Goal: Task Accomplishment & Management: Use online tool/utility

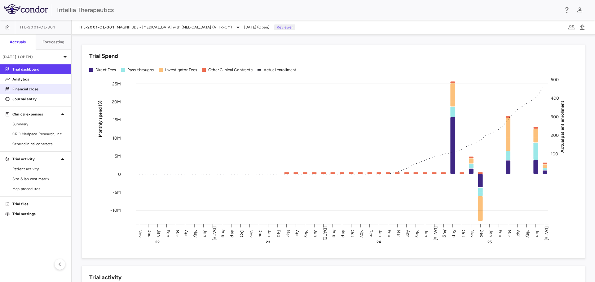
click at [31, 90] on p "Financial close" at bounding box center [39, 89] width 54 height 6
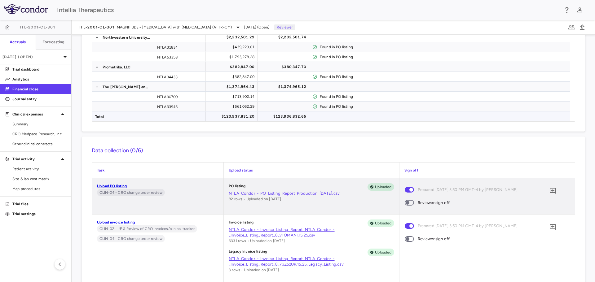
scroll to position [155, 0]
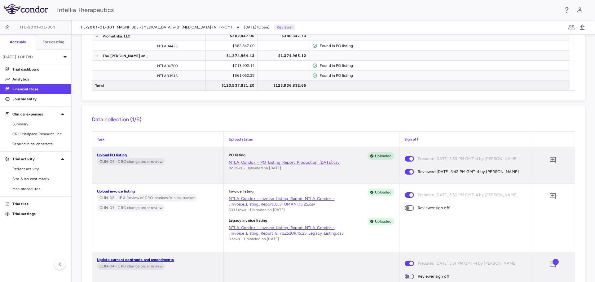
click at [408, 211] on span at bounding box center [409, 208] width 9 height 6
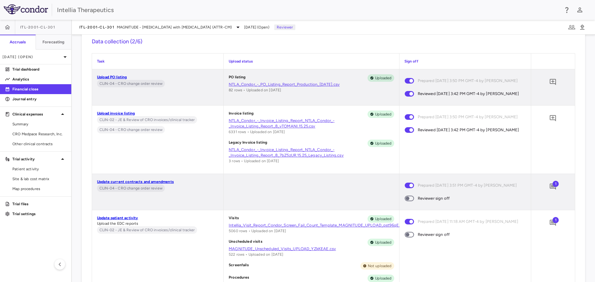
scroll to position [248, 0]
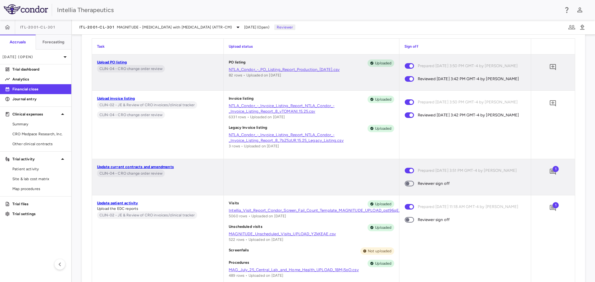
click at [553, 172] on span "1" at bounding box center [556, 169] width 6 height 6
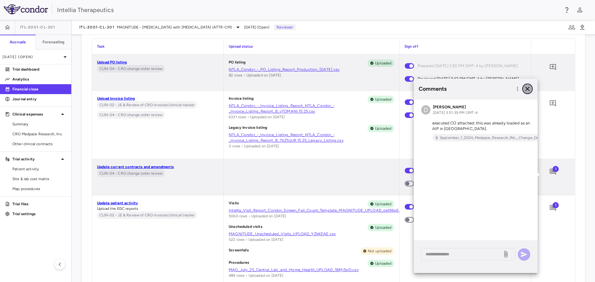
click at [527, 89] on icon "button" at bounding box center [527, 89] width 4 height 4
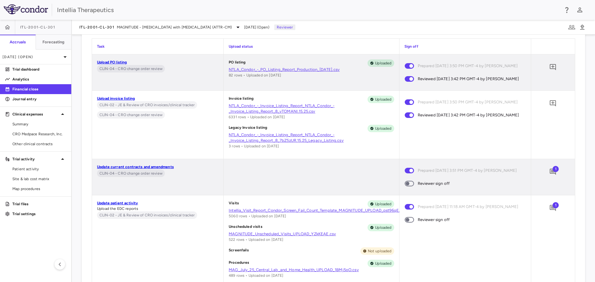
click at [409, 187] on span at bounding box center [409, 184] width 9 height 6
click at [553, 209] on span "1" at bounding box center [556, 205] width 6 height 6
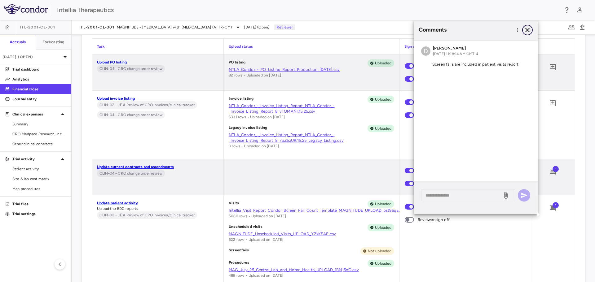
click at [526, 30] on icon "button" at bounding box center [527, 29] width 7 height 7
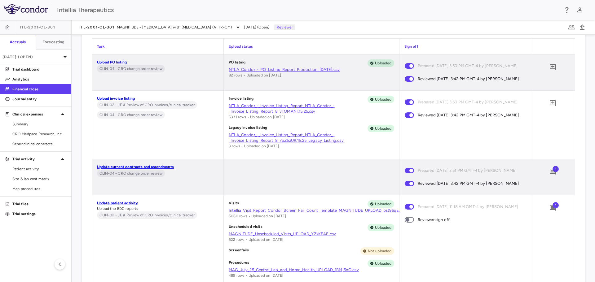
click at [412, 227] on span at bounding box center [409, 220] width 17 height 13
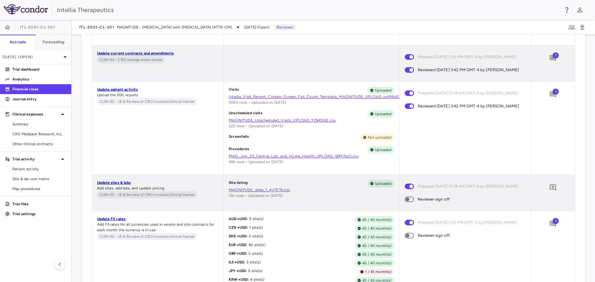
scroll to position [372, 0]
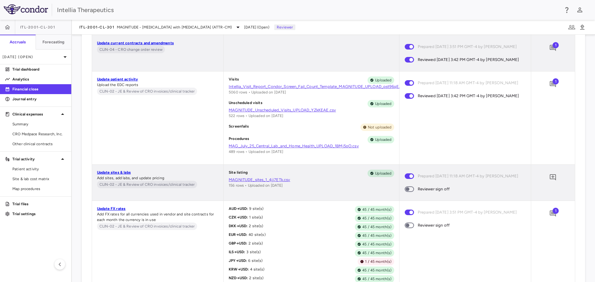
click at [410, 192] on span at bounding box center [409, 190] width 9 height 6
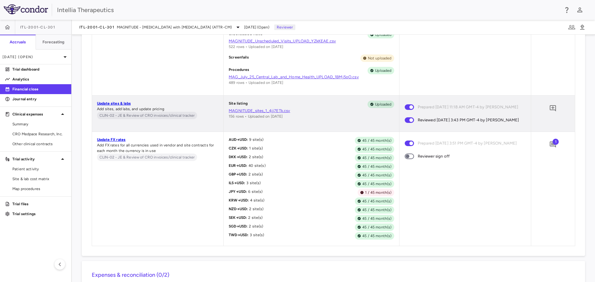
scroll to position [496, 0]
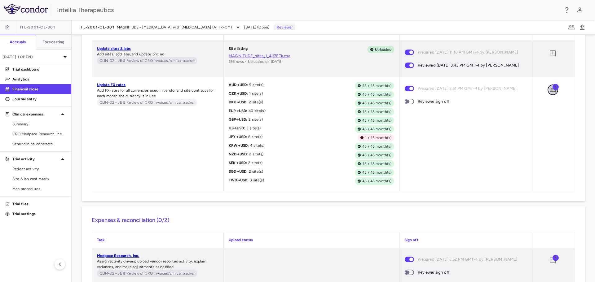
click at [550, 93] on icon "Add comment" at bounding box center [553, 90] width 6 height 6
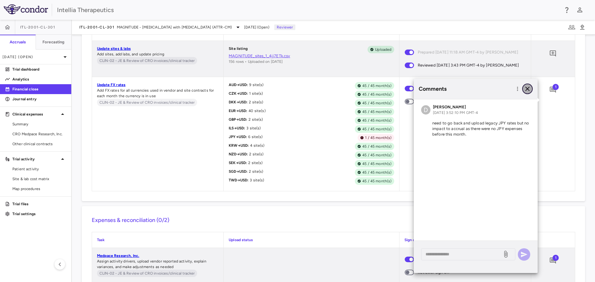
click at [525, 90] on icon "button" at bounding box center [527, 88] width 7 height 7
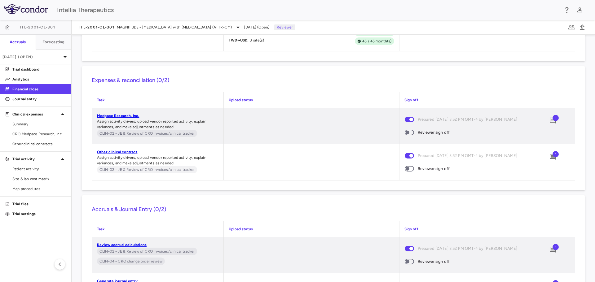
scroll to position [651, 0]
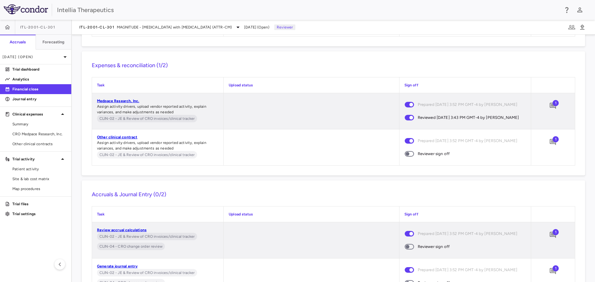
click at [553, 106] on span "1" at bounding box center [556, 103] width 6 height 6
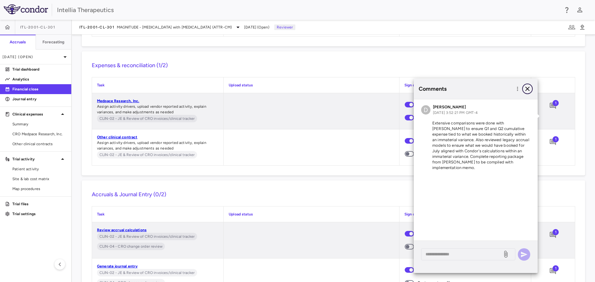
click at [524, 87] on icon "button" at bounding box center [527, 88] width 7 height 7
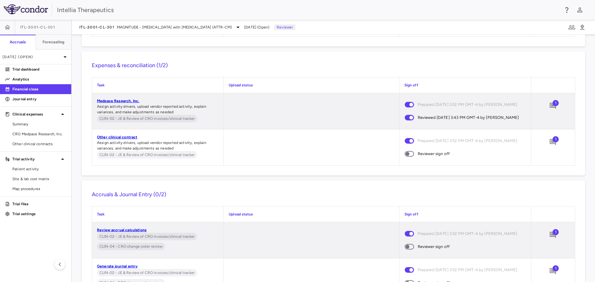
click at [553, 143] on span "1" at bounding box center [556, 139] width 6 height 6
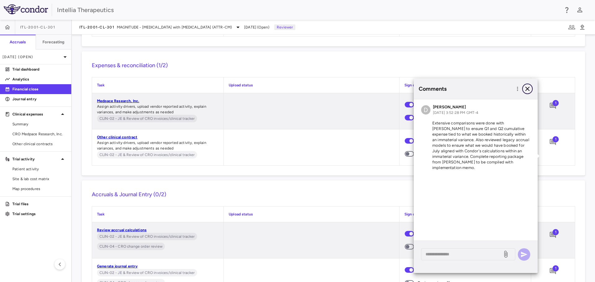
click at [530, 87] on icon "button" at bounding box center [527, 88] width 7 height 7
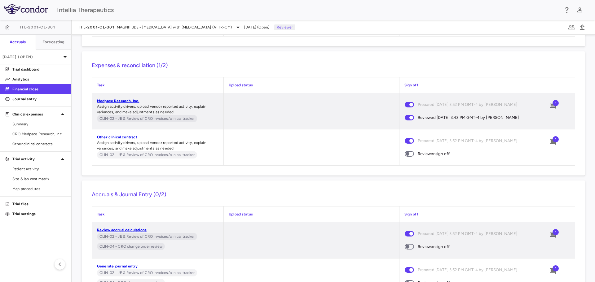
click at [409, 157] on span at bounding box center [409, 154] width 9 height 6
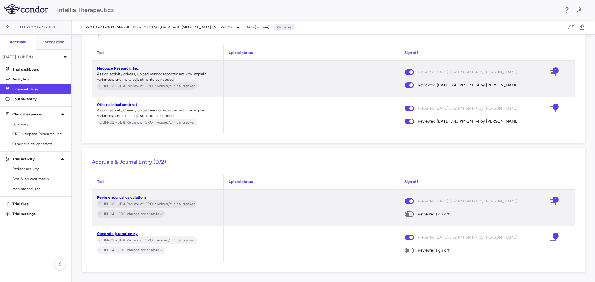
scroll to position [709, 0]
click at [550, 200] on icon "Add comment" at bounding box center [553, 203] width 6 height 6
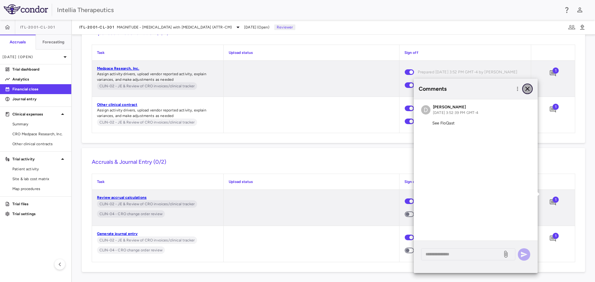
click at [527, 88] on icon "button" at bounding box center [527, 88] width 7 height 7
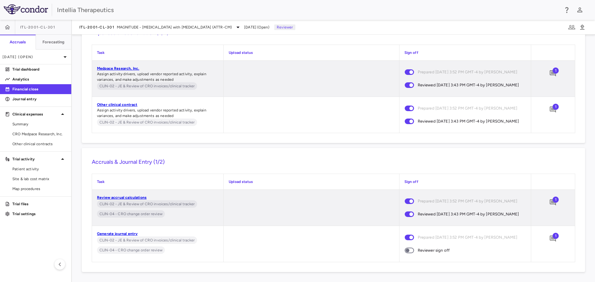
click at [553, 235] on span "1" at bounding box center [556, 236] width 6 height 6
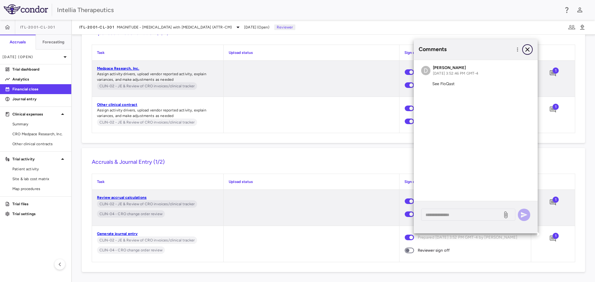
click at [526, 49] on icon "button" at bounding box center [527, 49] width 7 height 7
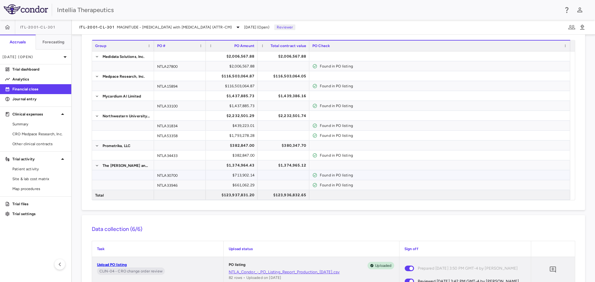
scroll to position [0, 0]
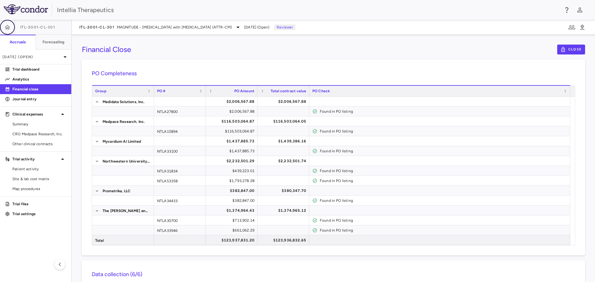
click at [6, 28] on icon "button" at bounding box center [7, 27] width 5 height 4
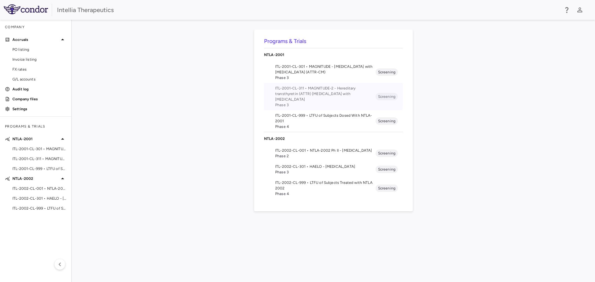
click at [318, 88] on span "ITL-2001-CL-311 • MAGNITUDE-2 - Hereditary transthyretin (ATTR) [MEDICAL_DATA] …" at bounding box center [325, 94] width 100 height 17
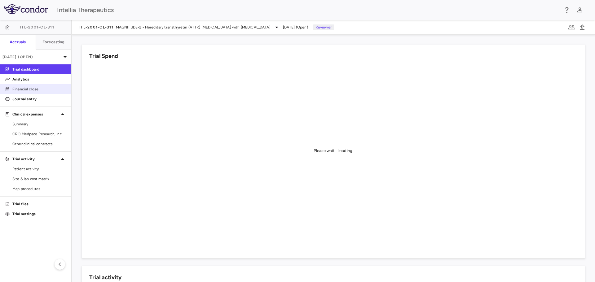
click at [29, 89] on p "Financial close" at bounding box center [39, 89] width 54 height 6
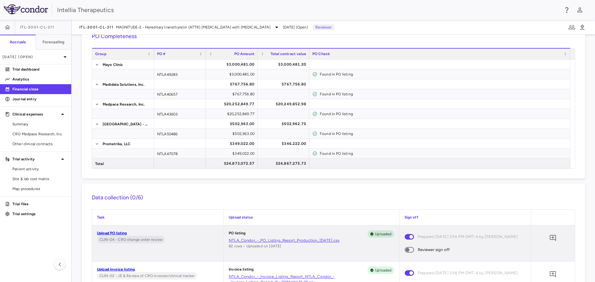
scroll to position [62, 0]
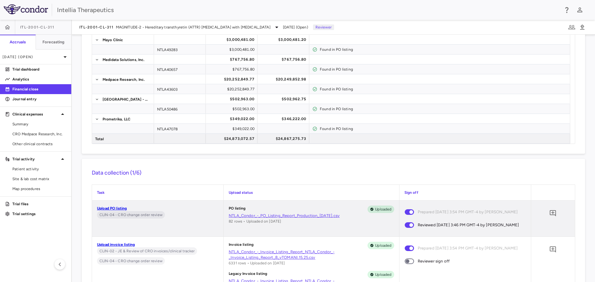
click at [407, 264] on span at bounding box center [409, 262] width 9 height 6
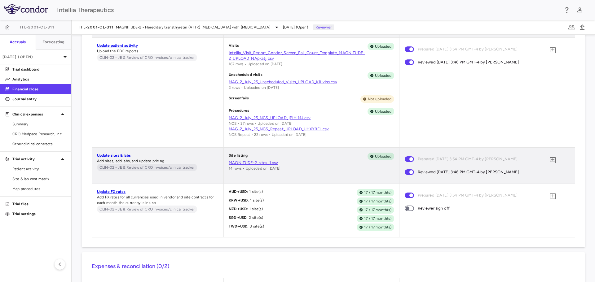
scroll to position [403, 0]
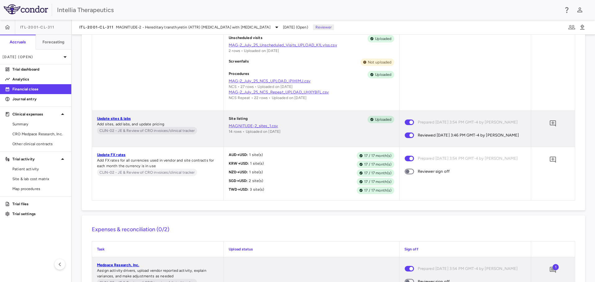
click at [408, 174] on span at bounding box center [409, 172] width 9 height 6
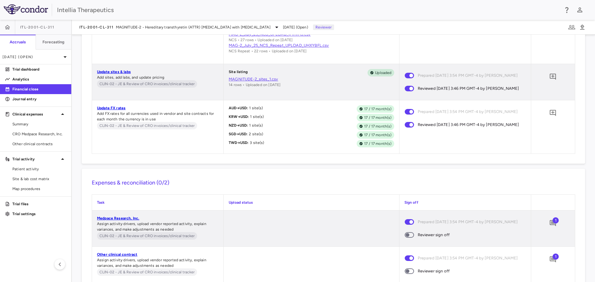
scroll to position [496, 0]
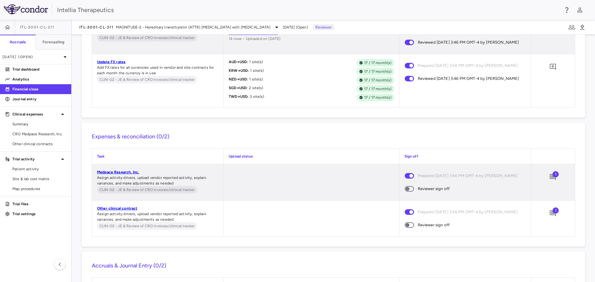
click at [406, 192] on span at bounding box center [409, 189] width 9 height 6
click at [550, 180] on icon "Add comment" at bounding box center [553, 177] width 6 height 6
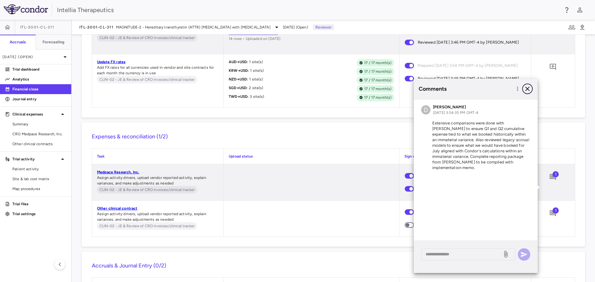
click at [525, 90] on icon "button" at bounding box center [527, 88] width 7 height 7
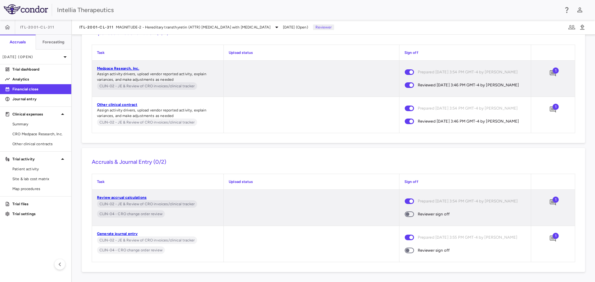
scroll to position [626, 0]
click at [409, 249] on span at bounding box center [409, 251] width 9 height 6
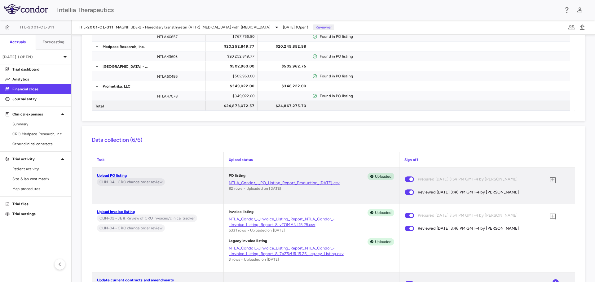
scroll to position [6, 0]
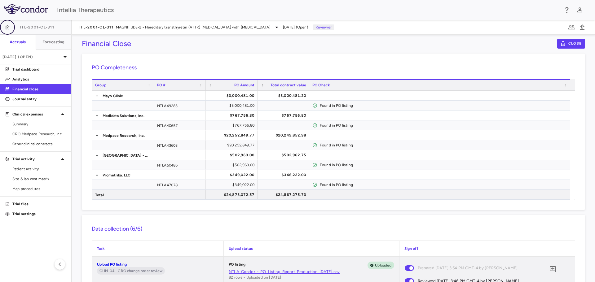
click at [7, 25] on icon "button" at bounding box center [7, 27] width 6 height 6
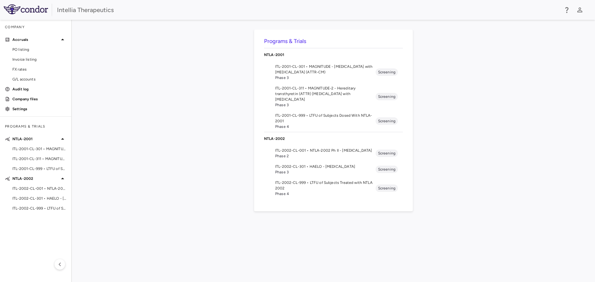
click at [320, 166] on span "ITL-2002-CL-301 • HAELO - [MEDICAL_DATA]" at bounding box center [325, 167] width 100 height 6
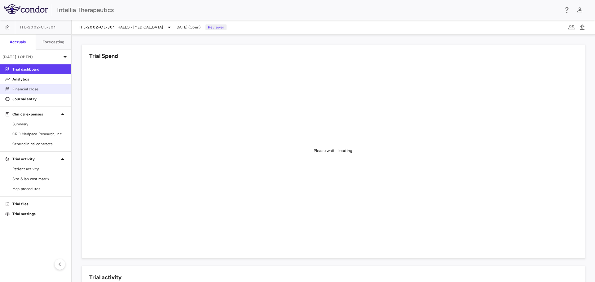
click at [29, 91] on p "Financial close" at bounding box center [39, 89] width 54 height 6
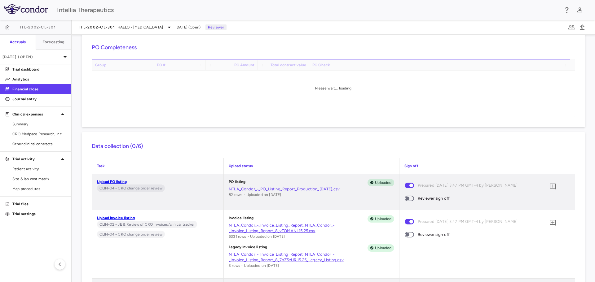
scroll to position [62, 0]
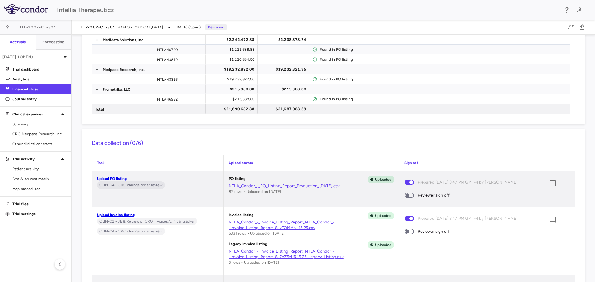
click at [411, 166] on div "Sign off" at bounding box center [464, 162] width 131 height 15
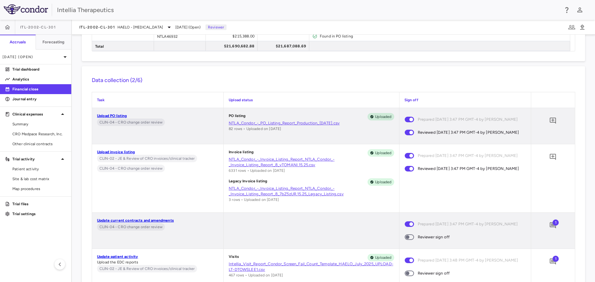
scroll to position [155, 0]
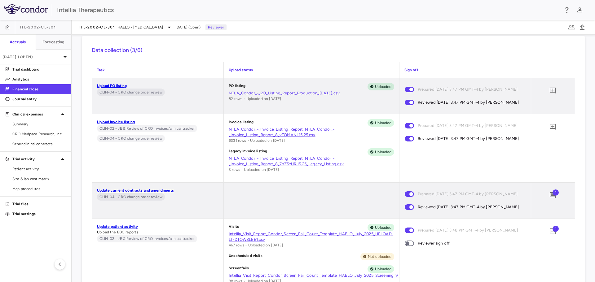
click at [411, 246] on span at bounding box center [409, 244] width 9 height 6
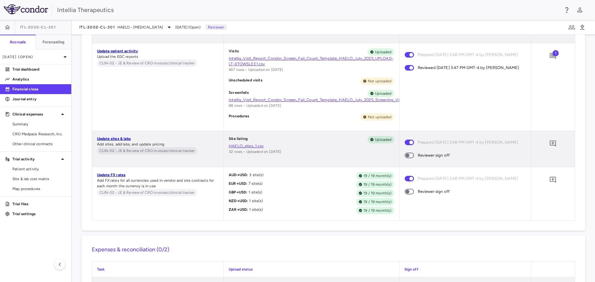
scroll to position [341, 0]
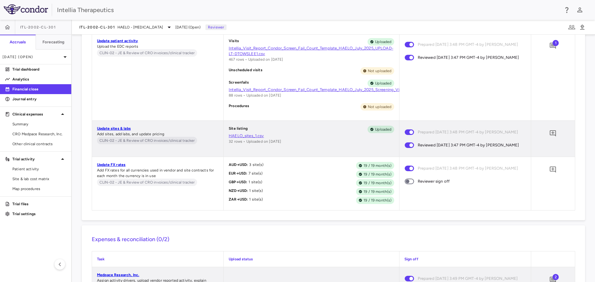
click at [408, 188] on span at bounding box center [409, 181] width 17 height 13
click at [410, 184] on span at bounding box center [409, 182] width 9 height 6
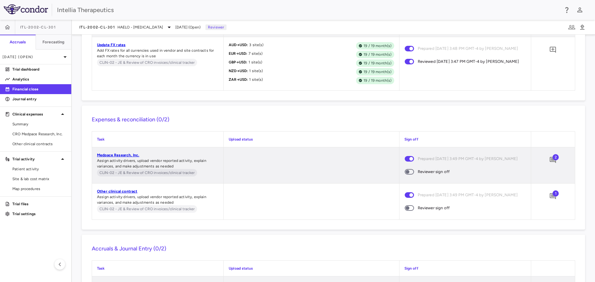
scroll to position [496, 0]
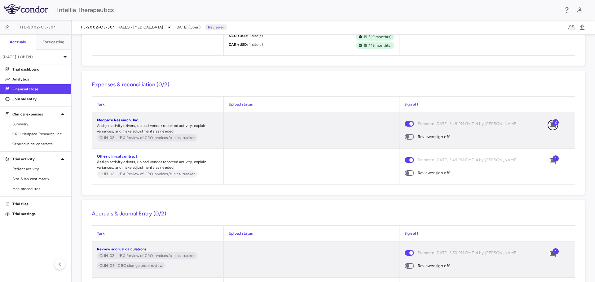
click at [550, 128] on icon "Add comment" at bounding box center [553, 125] width 6 height 6
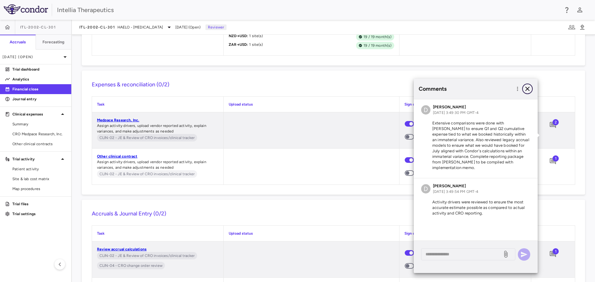
click at [527, 88] on icon "button" at bounding box center [527, 88] width 7 height 7
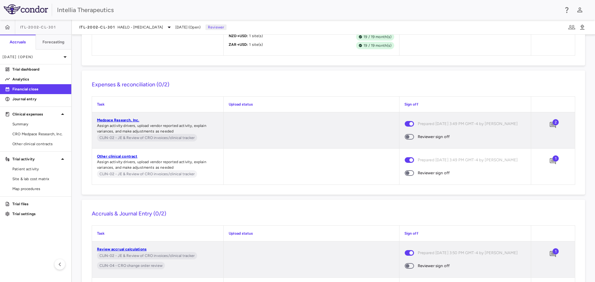
click at [409, 140] on span at bounding box center [409, 137] width 9 height 6
click at [553, 162] on span "1" at bounding box center [556, 159] width 6 height 6
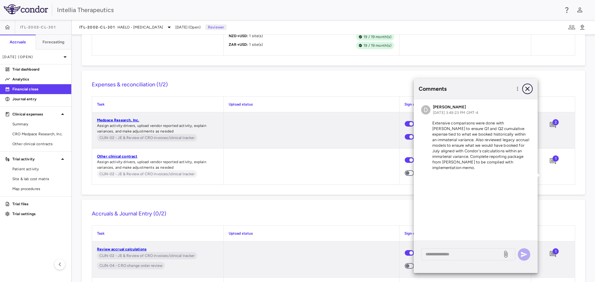
click at [527, 89] on icon "button" at bounding box center [527, 89] width 4 height 4
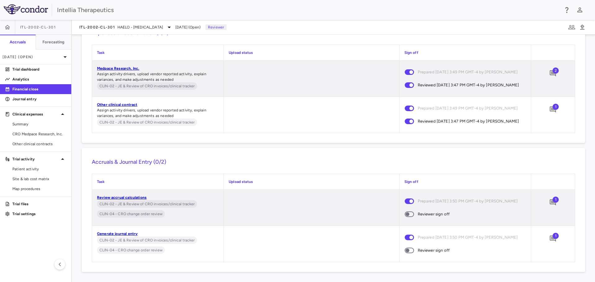
scroll to position [574, 0]
click at [553, 197] on span "1" at bounding box center [556, 200] width 6 height 6
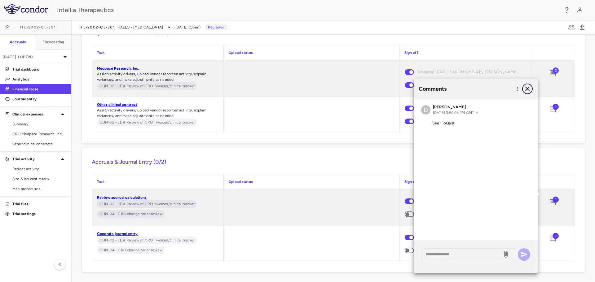
click at [528, 86] on icon "button" at bounding box center [527, 88] width 7 height 7
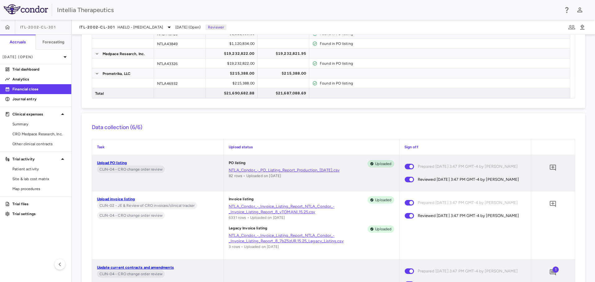
scroll to position [0, 0]
